Goal: Task Accomplishment & Management: Manage account settings

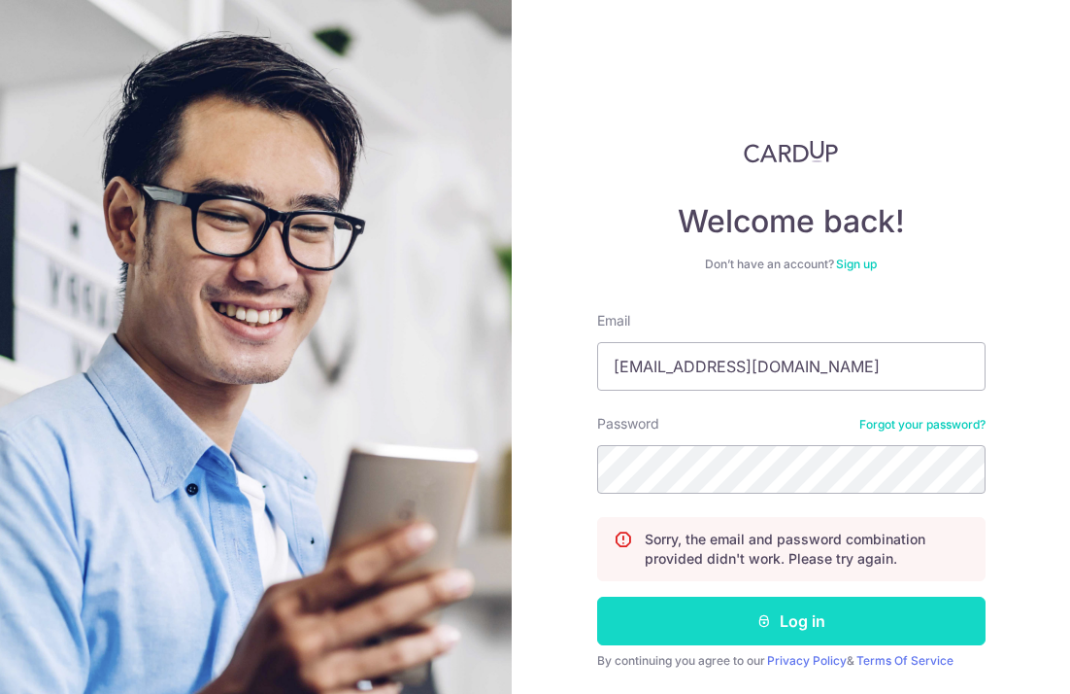
click at [872, 616] on button "Log in" at bounding box center [791, 620] width 389 height 49
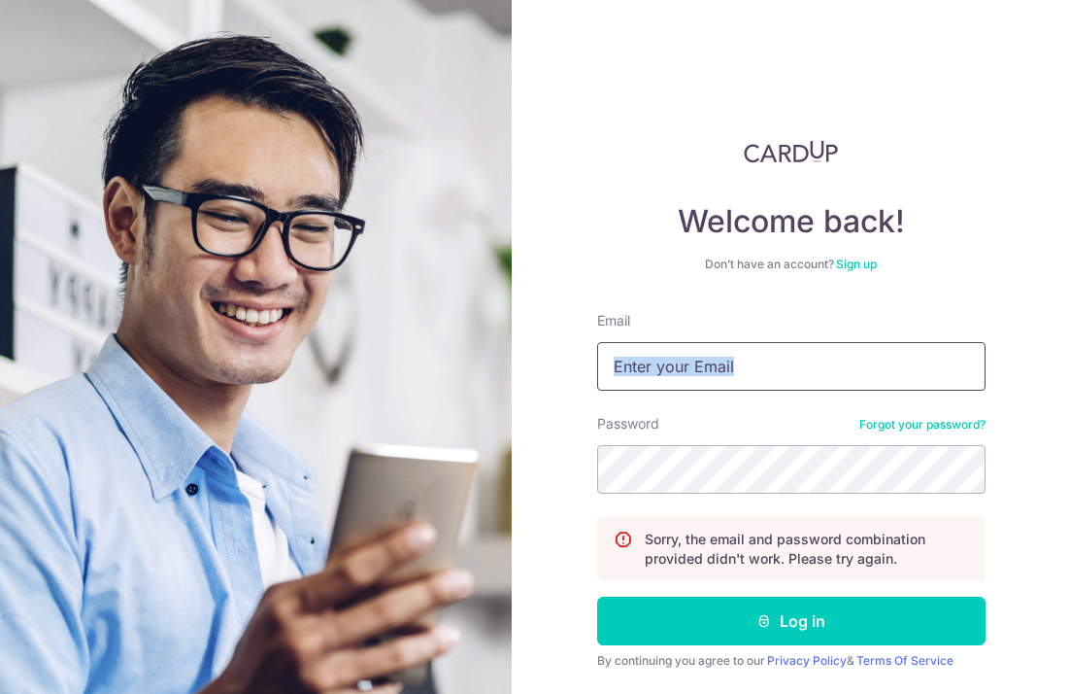
drag, startPoint x: 813, startPoint y: 397, endPoint x: 812, endPoint y: 370, distance: 27.2
click at [815, 371] on form "Email Password Forgot your password? Sorry, the email and password combination …" at bounding box center [791, 521] width 389 height 420
click at [812, 370] on input "Email" at bounding box center [791, 366] width 389 height 49
type input "[EMAIL_ADDRESS][DOMAIN_NAME]"
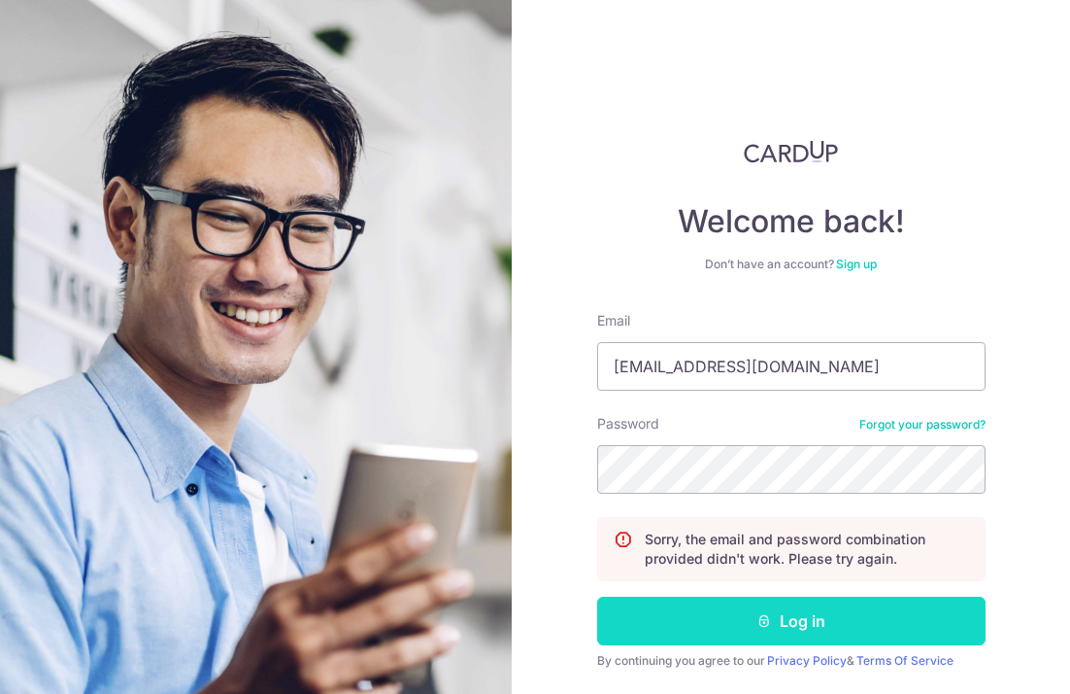
click at [802, 624] on button "Log in" at bounding box center [791, 620] width 389 height 49
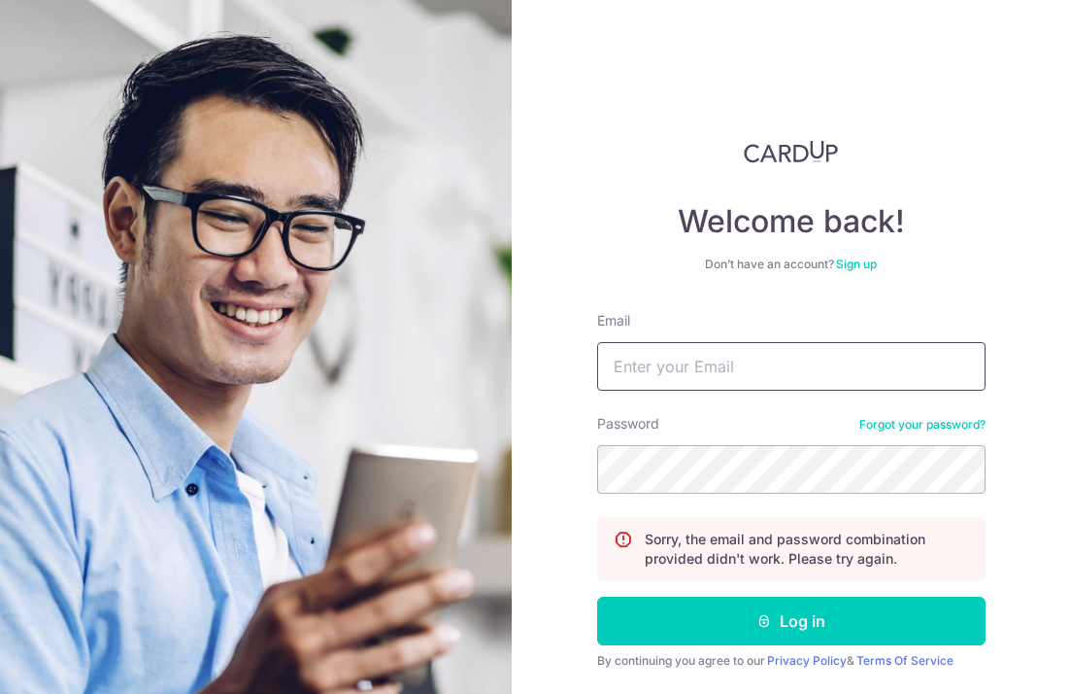
click at [795, 373] on input "Email" at bounding box center [791, 366] width 389 height 49
type input "[EMAIL_ADDRESS][DOMAIN_NAME]"
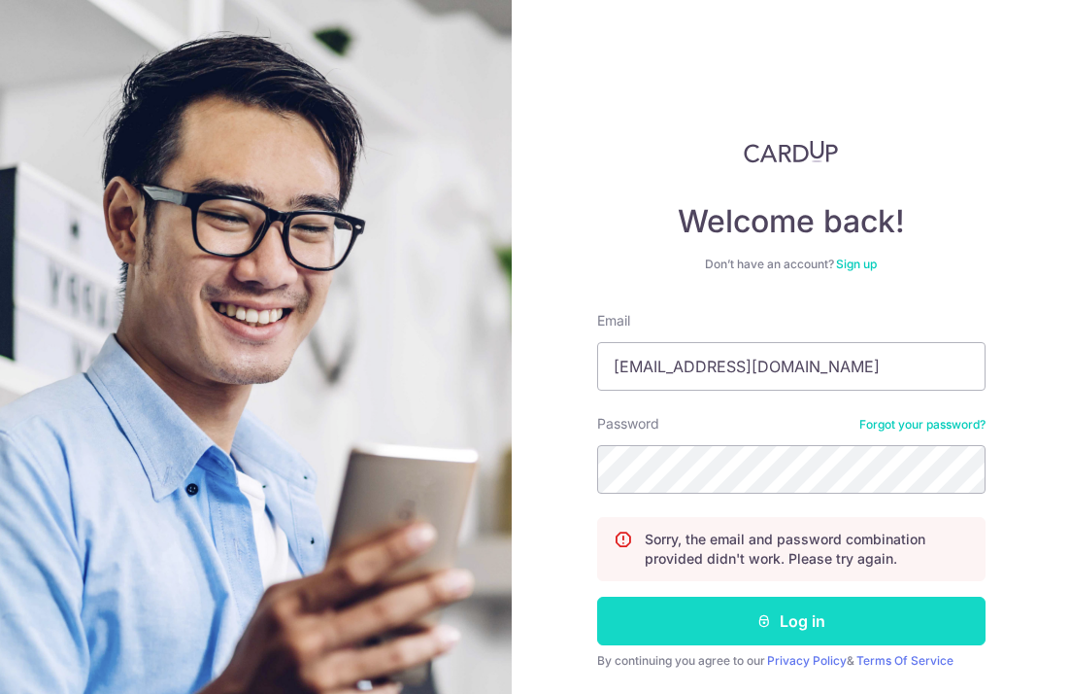
click at [801, 614] on button "Log in" at bounding box center [791, 620] width 389 height 49
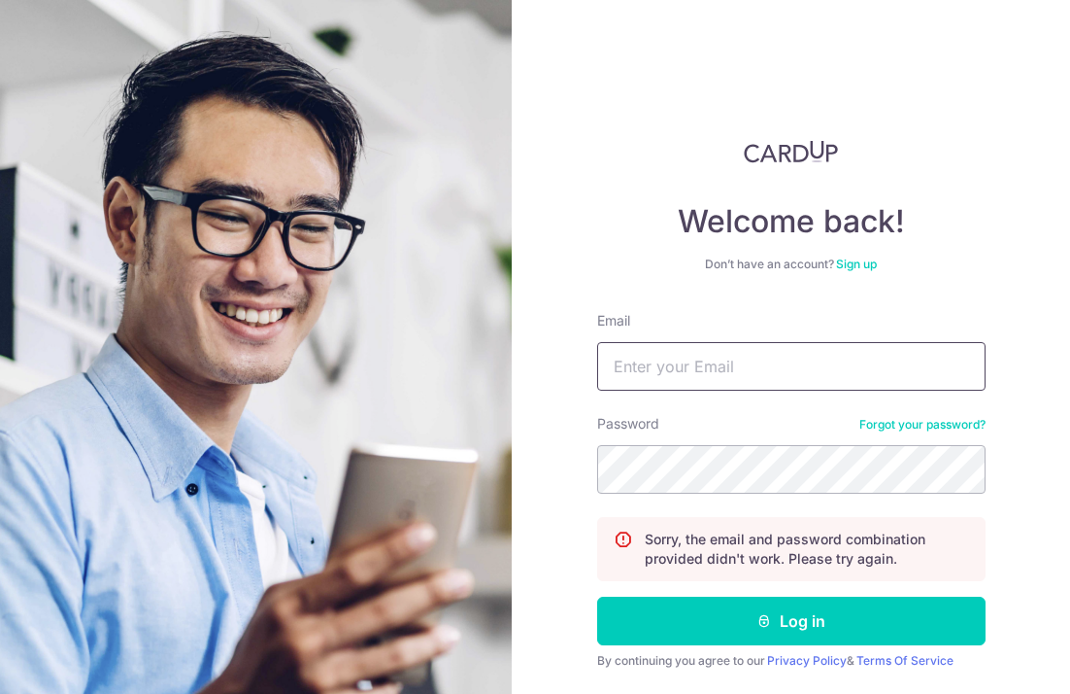
click at [791, 361] on input "Email" at bounding box center [791, 366] width 389 height 49
type input "[EMAIL_ADDRESS][DOMAIN_NAME]"
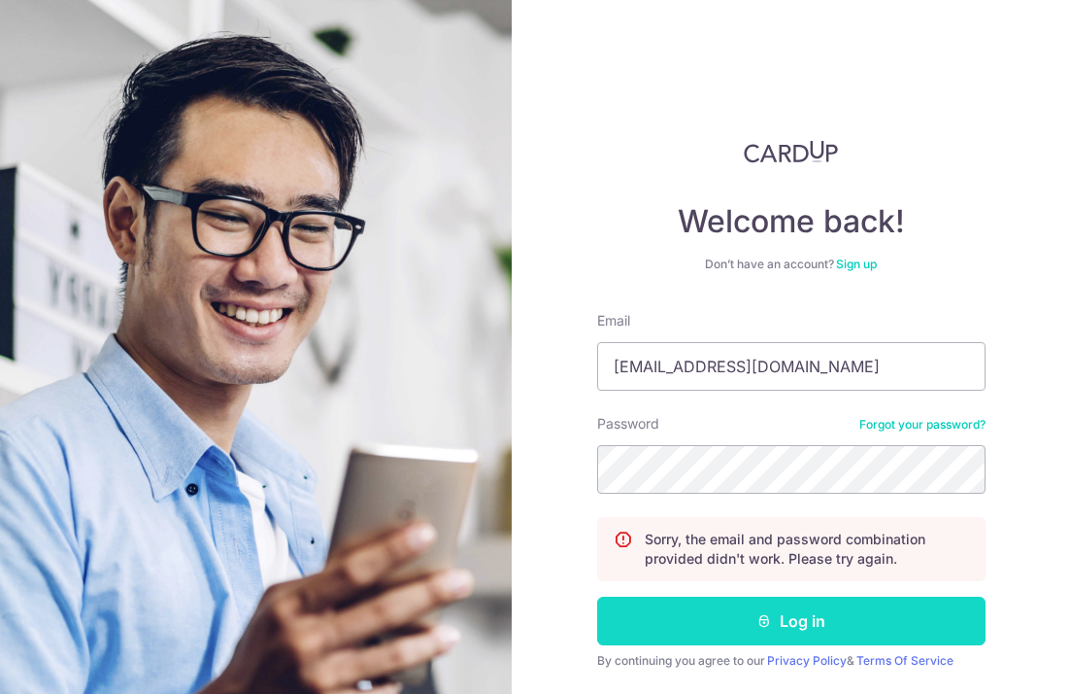
click at [773, 604] on button "Log in" at bounding box center [791, 620] width 389 height 49
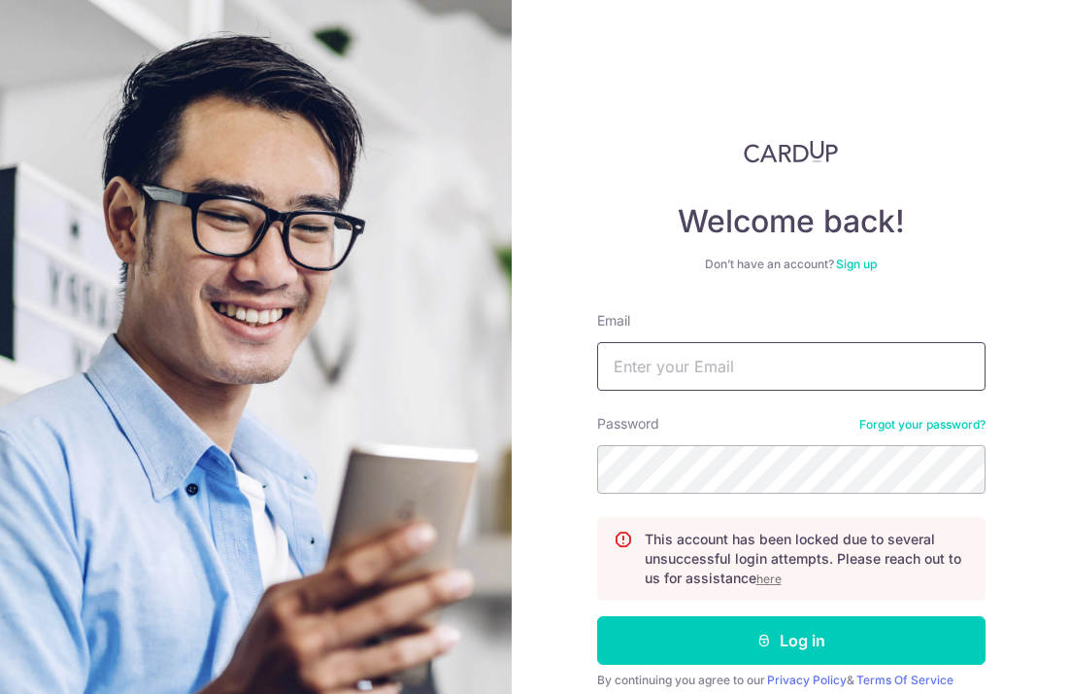
click at [660, 376] on input "Email" at bounding box center [791, 366] width 389 height 49
type input "[EMAIL_ADDRESS][DOMAIN_NAME]"
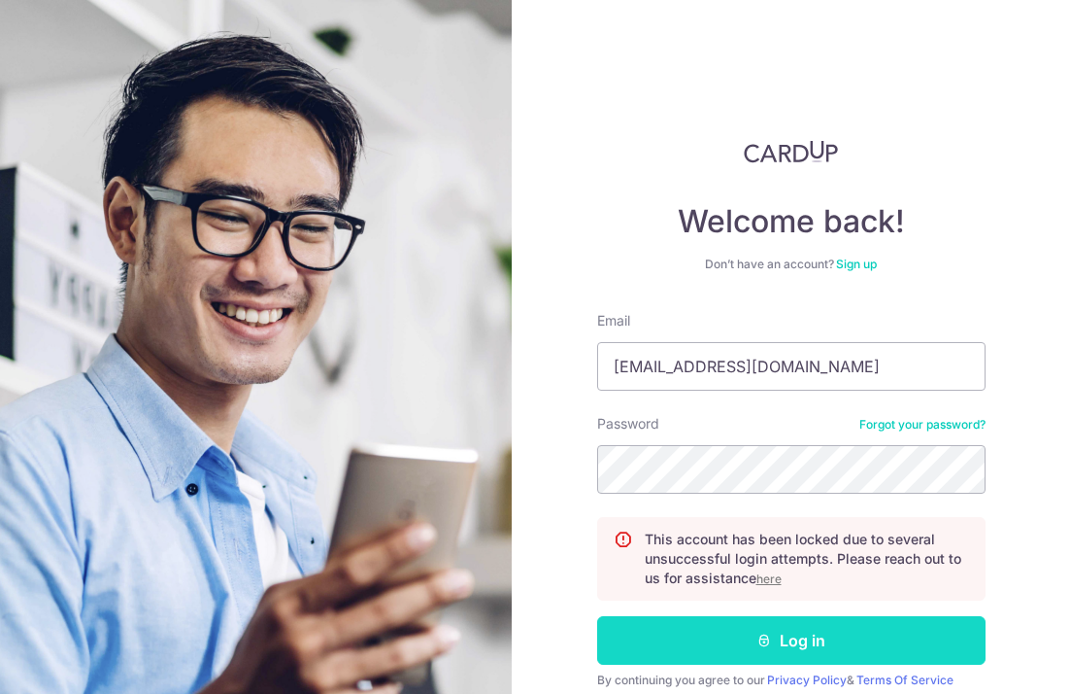
click at [803, 631] on button "Log in" at bounding box center [791, 640] width 389 height 49
